Goal: Task Accomplishment & Management: Complete application form

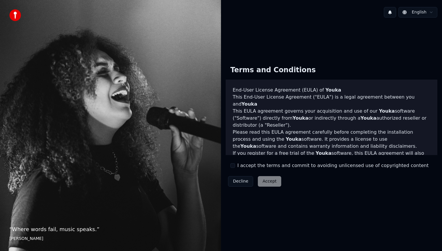
click at [241, 165] on label "I accept the terms and commit to avoiding unlicensed use of copyrighted content" at bounding box center [332, 165] width 191 height 7
click at [235, 165] on button "I accept the terms and commit to avoiding unlicensed use of copyrighted content" at bounding box center [232, 165] width 5 height 5
click at [277, 183] on button "Accept" at bounding box center [269, 181] width 23 height 11
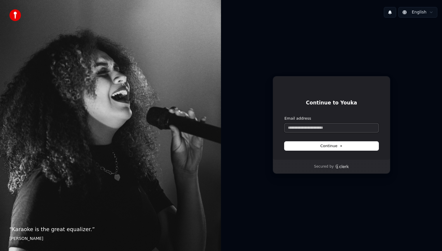
click at [319, 130] on input "Email address" at bounding box center [331, 127] width 94 height 9
click at [344, 147] on button "Continue" at bounding box center [331, 146] width 94 height 9
type input "**********"
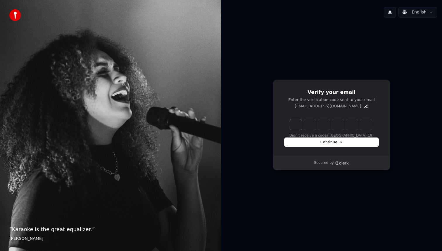
type input "******"
type input "*"
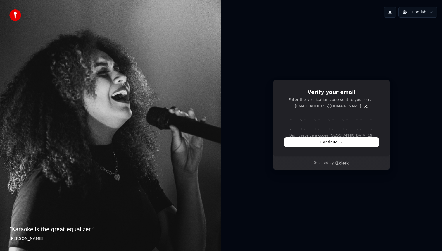
type input "*"
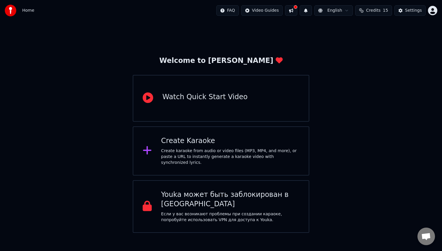
click at [213, 144] on div "Create Karaoke" at bounding box center [230, 140] width 138 height 9
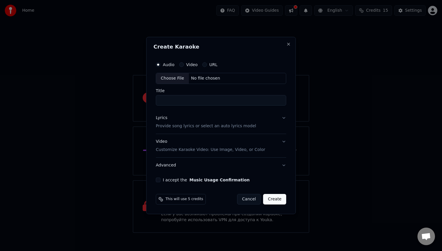
click at [187, 101] on input "Title" at bounding box center [221, 100] width 130 height 11
type input "***"
click at [284, 117] on button "Lyrics Provide song lyrics or select an auto lyrics model" at bounding box center [221, 121] width 130 height 23
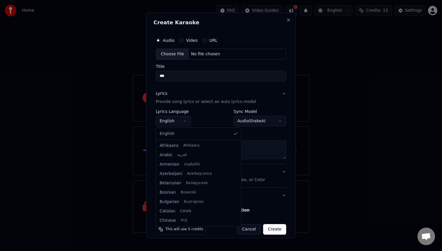
click at [184, 121] on body "**********" at bounding box center [221, 116] width 442 height 233
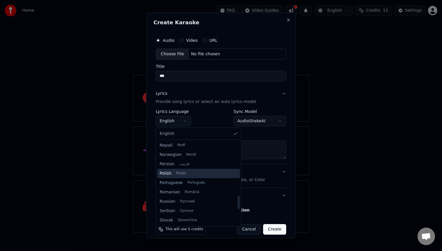
scroll to position [349, 0]
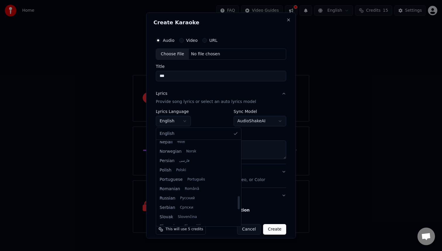
select select "**"
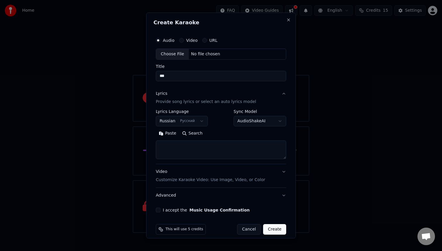
click at [185, 149] on textarea at bounding box center [221, 149] width 130 height 19
paste textarea "**********"
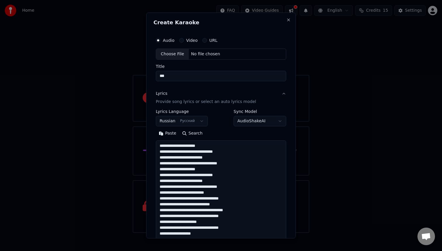
scroll to position [241, 0]
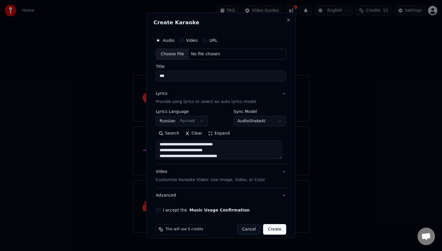
type textarea "**********"
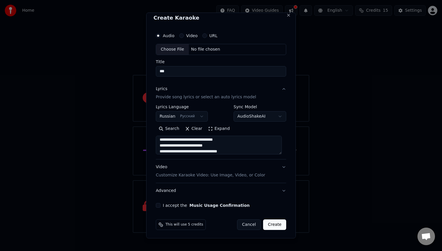
scroll to position [6, 0]
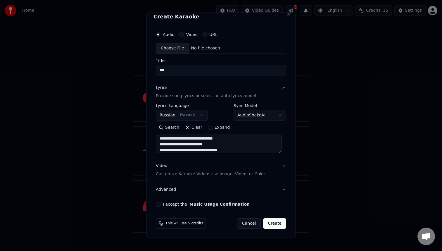
click at [280, 166] on button "Video Customize Karaoke Video: Use Image, Video, or Color" at bounding box center [221, 169] width 130 height 23
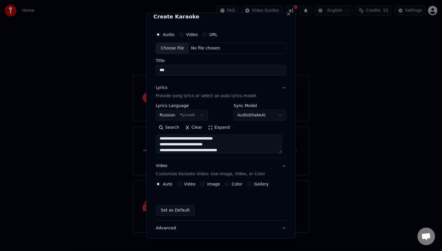
scroll to position [0, 0]
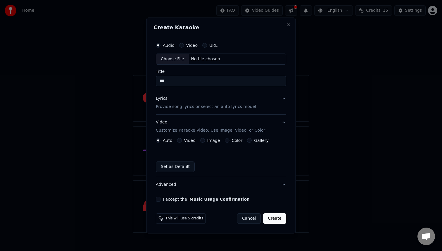
click at [179, 140] on button "Video" at bounding box center [179, 140] width 5 height 5
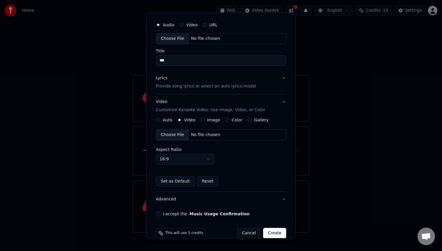
scroll to position [17, 0]
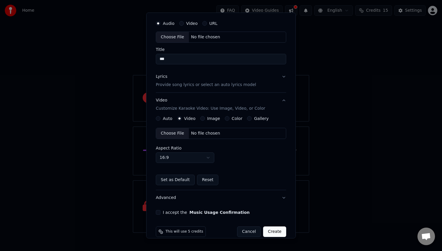
click at [226, 133] on div "Choose File No file chosen" at bounding box center [221, 133] width 130 height 11
click at [213, 135] on div "No file chosen" at bounding box center [206, 133] width 34 height 6
click at [207, 158] on body "Home FAQ Video Guides English Credits 15 Settings Welcome to Youka Watch Quick …" at bounding box center [221, 116] width 442 height 233
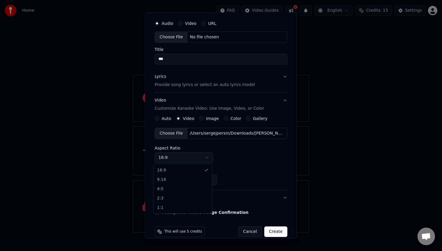
click at [207, 158] on body "Home FAQ Video Guides English Credits 15 Settings Welcome to Youka Watch Quick …" at bounding box center [221, 116] width 442 height 233
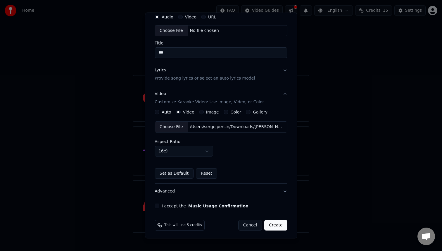
scroll to position [25, 0]
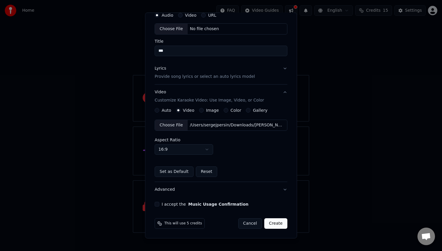
click at [156, 205] on button "I accept the Music Usage Confirmation" at bounding box center [157, 204] width 5 height 5
click at [176, 49] on input "***" at bounding box center [221, 51] width 133 height 11
type input "*"
type input "******"
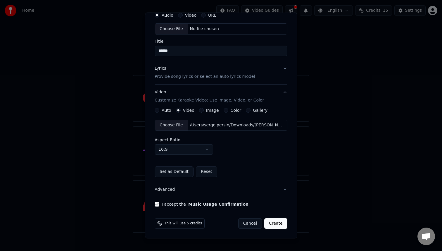
click at [278, 224] on button "Create" at bounding box center [275, 223] width 23 height 11
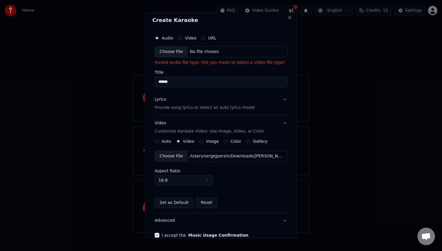
scroll to position [0, 0]
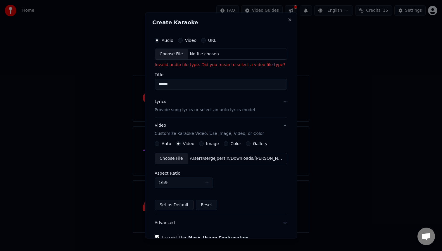
click at [179, 41] on button "Video" at bounding box center [180, 40] width 5 height 5
click at [195, 54] on div "No file chosen" at bounding box center [204, 54] width 34 height 6
type input "**********"
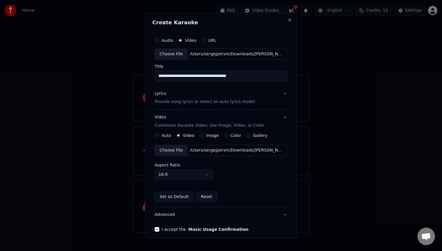
click at [156, 136] on button "Auto" at bounding box center [157, 135] width 5 height 5
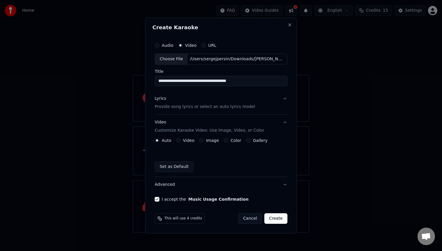
click at [278, 220] on button "Create" at bounding box center [275, 218] width 23 height 11
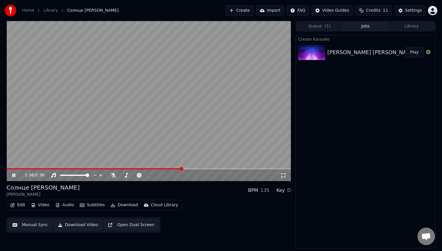
click at [178, 94] on video at bounding box center [148, 101] width 284 height 160
click at [280, 13] on button "Import" at bounding box center [270, 10] width 28 height 11
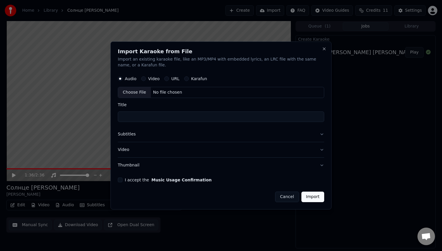
click at [285, 198] on button "Cancel" at bounding box center [287, 196] width 24 height 11
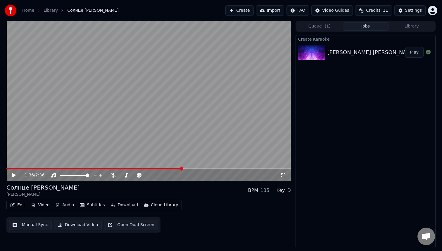
click at [418, 25] on button "Library" at bounding box center [412, 26] width 46 height 8
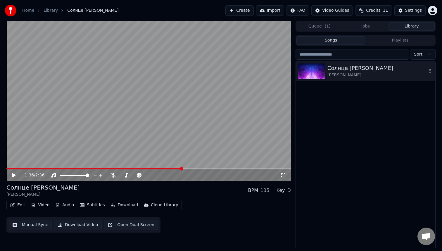
click at [371, 75] on div "[PERSON_NAME]" at bounding box center [377, 75] width 100 height 6
click at [430, 69] on icon "button" at bounding box center [430, 70] width 6 height 5
click at [418, 102] on div "Open Directory" at bounding box center [420, 100] width 45 height 9
click at [276, 10] on button "Import" at bounding box center [270, 10] width 28 height 11
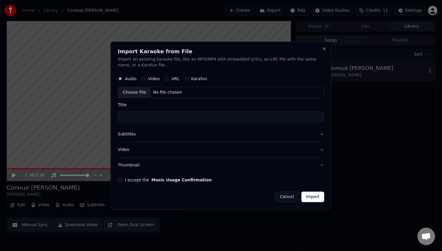
click at [144, 79] on button "Video" at bounding box center [143, 78] width 5 height 5
click at [185, 94] on div "Choose File No file chosen" at bounding box center [221, 92] width 206 height 11
click at [325, 49] on button "Close" at bounding box center [324, 48] width 5 height 5
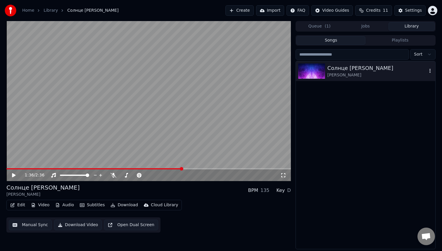
click at [365, 73] on div "[PERSON_NAME]" at bounding box center [377, 75] width 100 height 6
click at [431, 70] on icon "button" at bounding box center [430, 70] width 6 height 5
click at [201, 215] on div "Edit Video Audio Subtitles Download Cloud Library Manual Sync Download Video Op…" at bounding box center [148, 216] width 284 height 33
click at [118, 205] on button "Download" at bounding box center [124, 205] width 32 height 8
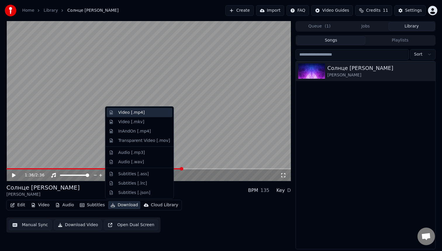
click at [140, 113] on div "Video [.mp4]" at bounding box center [131, 113] width 26 height 6
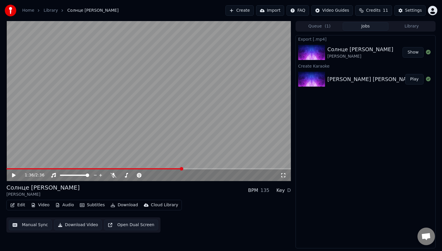
click at [416, 51] on button "Show" at bounding box center [413, 52] width 21 height 11
click at [240, 12] on button "Create" at bounding box center [239, 10] width 28 height 11
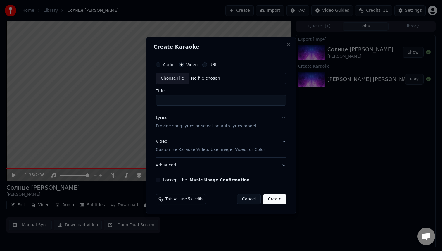
click at [198, 79] on div "No file chosen" at bounding box center [206, 78] width 34 height 6
type input "**********"
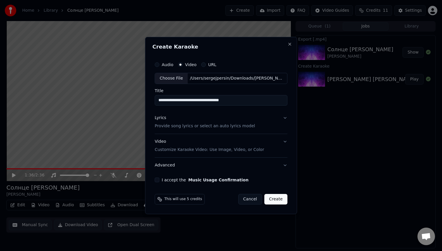
click at [284, 119] on button "Lyrics Provide song lyrics or select an auto lyrics model" at bounding box center [221, 121] width 133 height 23
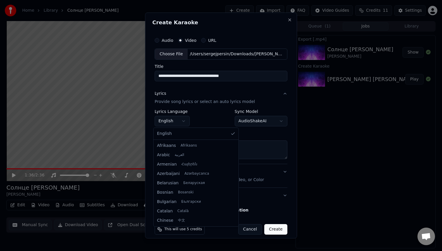
click at [185, 122] on body "**********" at bounding box center [221, 125] width 442 height 251
select select "**"
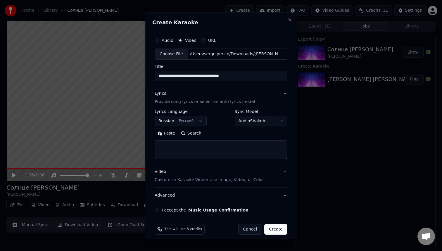
click at [202, 150] on textarea at bounding box center [221, 149] width 133 height 19
paste textarea "**********"
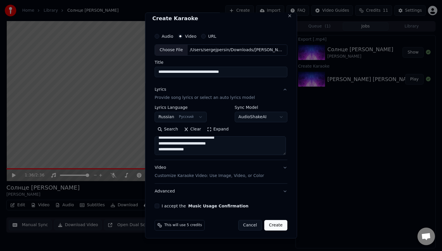
scroll to position [6, 0]
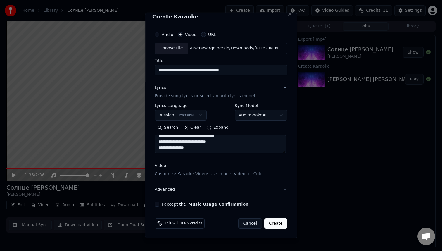
type textarea "**********"
click at [155, 204] on button "I accept the Music Usage Confirmation" at bounding box center [157, 204] width 5 height 5
click at [277, 224] on button "Create" at bounding box center [275, 223] width 23 height 11
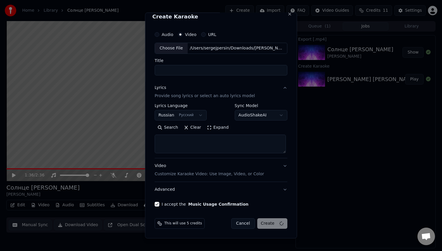
select select
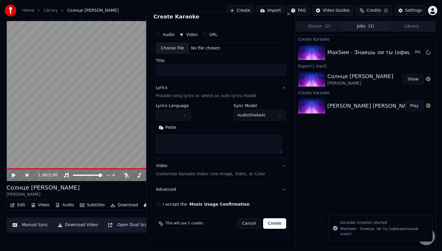
scroll to position [0, 0]
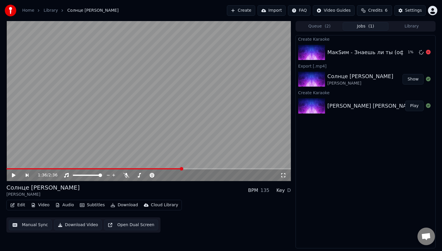
click at [361, 56] on div "МакSим - Знаешь ли ты (официальный клип)" at bounding box center [389, 52] width 125 height 8
click at [417, 52] on button "Play" at bounding box center [414, 52] width 18 height 11
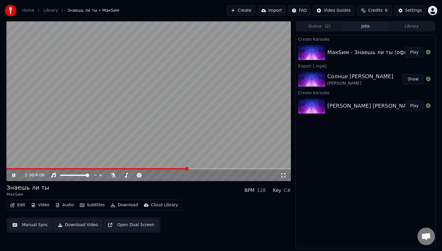
click at [163, 56] on video at bounding box center [148, 101] width 284 height 160
click at [277, 11] on button "Import" at bounding box center [272, 10] width 28 height 11
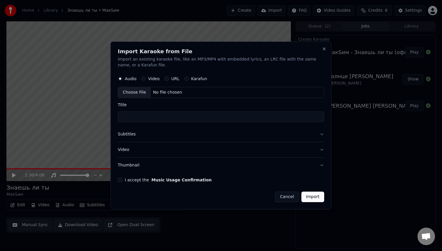
click at [149, 77] on label "Video" at bounding box center [153, 79] width 11 height 4
click at [146, 77] on button "Video" at bounding box center [143, 78] width 5 height 5
click at [169, 93] on div "No file chosen" at bounding box center [168, 92] width 34 height 6
click at [127, 80] on label "Audio" at bounding box center [131, 79] width 12 height 4
click at [122, 80] on button "Audio" at bounding box center [120, 78] width 5 height 5
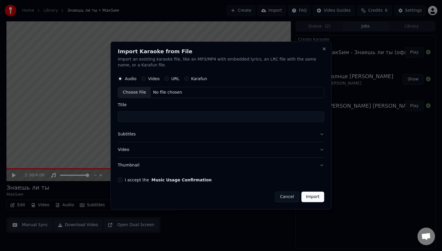
click at [151, 79] on label "Video" at bounding box center [153, 79] width 11 height 4
click at [146, 79] on button "Video" at bounding box center [143, 78] width 5 height 5
click at [322, 49] on button "Close" at bounding box center [324, 48] width 5 height 5
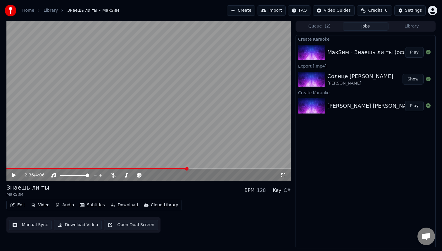
click at [372, 51] on div "МакSим - Знаешь ли ты (официальный клип)" at bounding box center [389, 52] width 125 height 8
click at [352, 54] on div "МакSим - Знаешь ли ты (официальный клип)" at bounding box center [389, 52] width 125 height 8
click at [414, 24] on button "Library" at bounding box center [412, 26] width 46 height 8
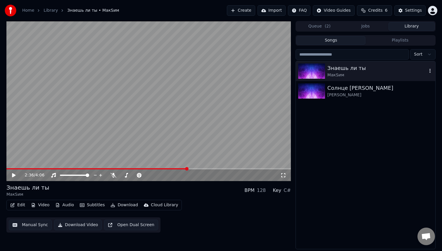
click at [429, 70] on icon "button" at bounding box center [430, 70] width 6 height 5
click at [198, 226] on div "Edit Video Audio Subtitles Download Cloud Library Manual Sync Download Video Op…" at bounding box center [148, 216] width 284 height 33
click at [80, 226] on button "Download Video" at bounding box center [78, 225] width 48 height 11
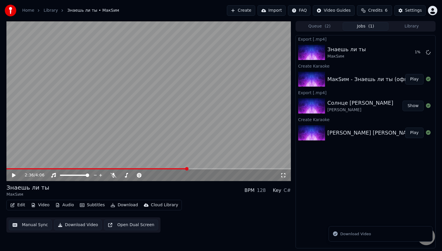
click at [78, 225] on button "Download Video" at bounding box center [78, 225] width 48 height 11
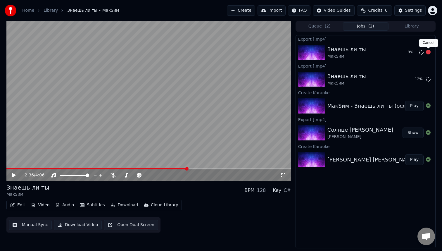
click at [429, 52] on icon at bounding box center [428, 52] width 5 height 5
click at [428, 52] on icon at bounding box center [428, 52] width 5 height 5
click at [429, 53] on icon at bounding box center [428, 52] width 5 height 5
click at [414, 81] on button "Show" at bounding box center [413, 79] width 21 height 11
click at [241, 11] on button "Create" at bounding box center [241, 10] width 28 height 11
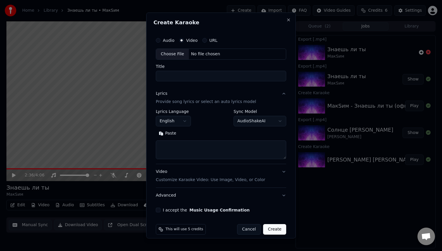
click at [184, 150] on textarea at bounding box center [221, 149] width 130 height 19
paste textarea "**********"
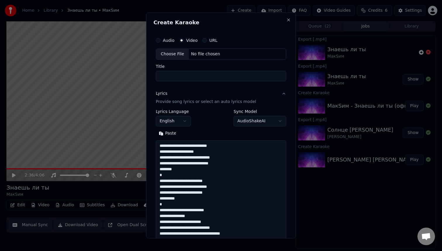
scroll to position [182, 0]
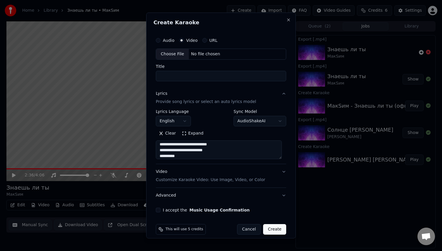
type textarea "**********"
click at [184, 122] on body "**********" at bounding box center [221, 125] width 442 height 251
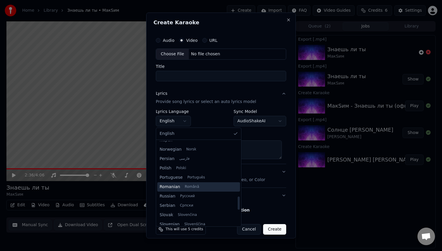
scroll to position [352, 0]
select select "**"
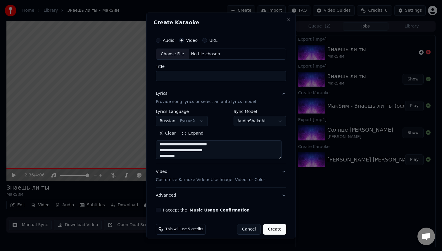
click at [199, 55] on div "No file chosen" at bounding box center [206, 54] width 34 height 6
type input "**********"
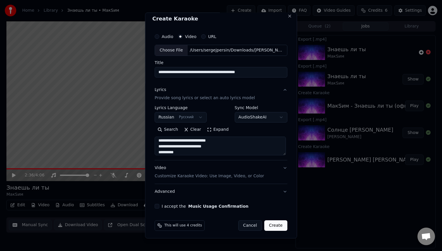
scroll to position [6, 0]
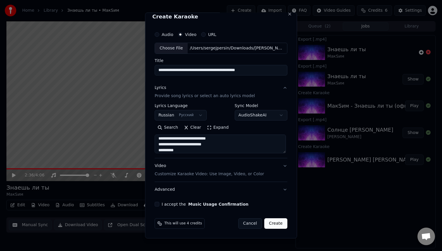
click at [162, 204] on label "I accept the Music Usage Confirmation" at bounding box center [205, 204] width 87 height 4
click at [159, 204] on button "I accept the Music Usage Confirmation" at bounding box center [157, 204] width 5 height 5
click at [276, 224] on button "Create" at bounding box center [275, 223] width 23 height 11
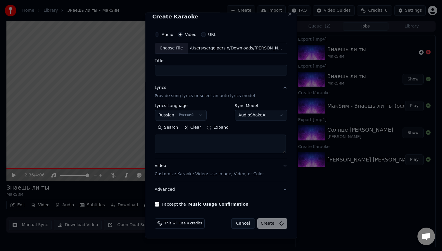
select select
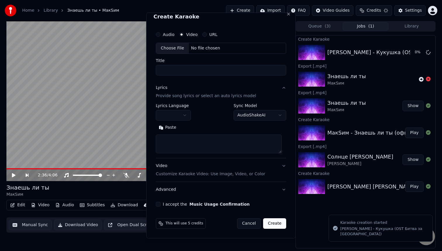
scroll to position [0, 0]
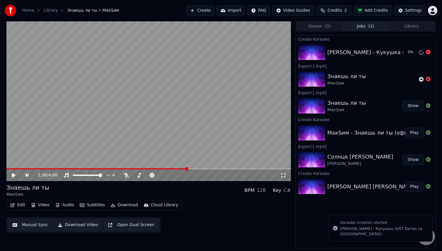
click at [366, 53] on div "[PERSON_NAME] - Кукушка (OST Битва за [GEOGRAPHIC_DATA])" at bounding box center [413, 52] width 172 height 8
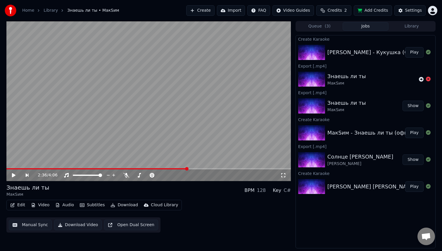
click at [358, 48] on div "[PERSON_NAME] - Кукушка (OST Битва за [GEOGRAPHIC_DATA])" at bounding box center [413, 52] width 172 height 8
click at [415, 51] on button "Play" at bounding box center [414, 52] width 18 height 11
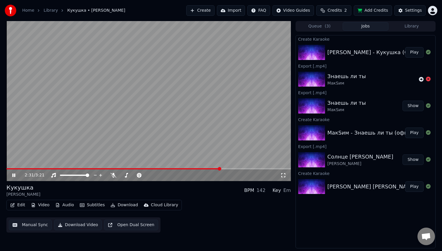
click at [187, 97] on video at bounding box center [148, 101] width 284 height 160
click at [204, 12] on button "Create" at bounding box center [200, 10] width 28 height 11
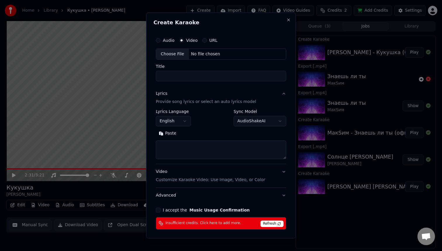
click at [270, 224] on span "Refresh" at bounding box center [271, 223] width 23 height 6
click at [218, 223] on span "Insufficient credits. Click here to add more." at bounding box center [203, 223] width 76 height 5
click at [286, 20] on button "Close" at bounding box center [288, 20] width 5 height 5
select select
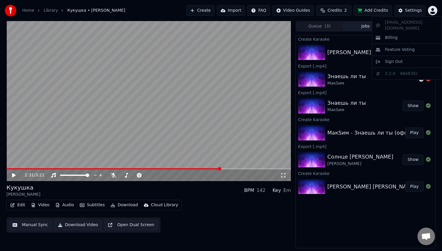
click at [434, 11] on html "Home Library Кукушка • [PERSON_NAME] Create Import FAQ Video Guides Credits 2 A…" at bounding box center [221, 125] width 442 height 251
click at [398, 59] on span "Sign Out" at bounding box center [394, 62] width 18 height 6
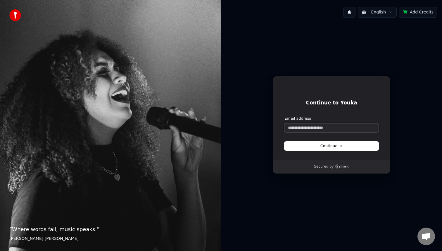
click at [312, 130] on input "Email address" at bounding box center [331, 127] width 94 height 9
click at [311, 128] on input "Email address" at bounding box center [331, 127] width 94 height 9
